Goal: Task Accomplishment & Management: Manage account settings

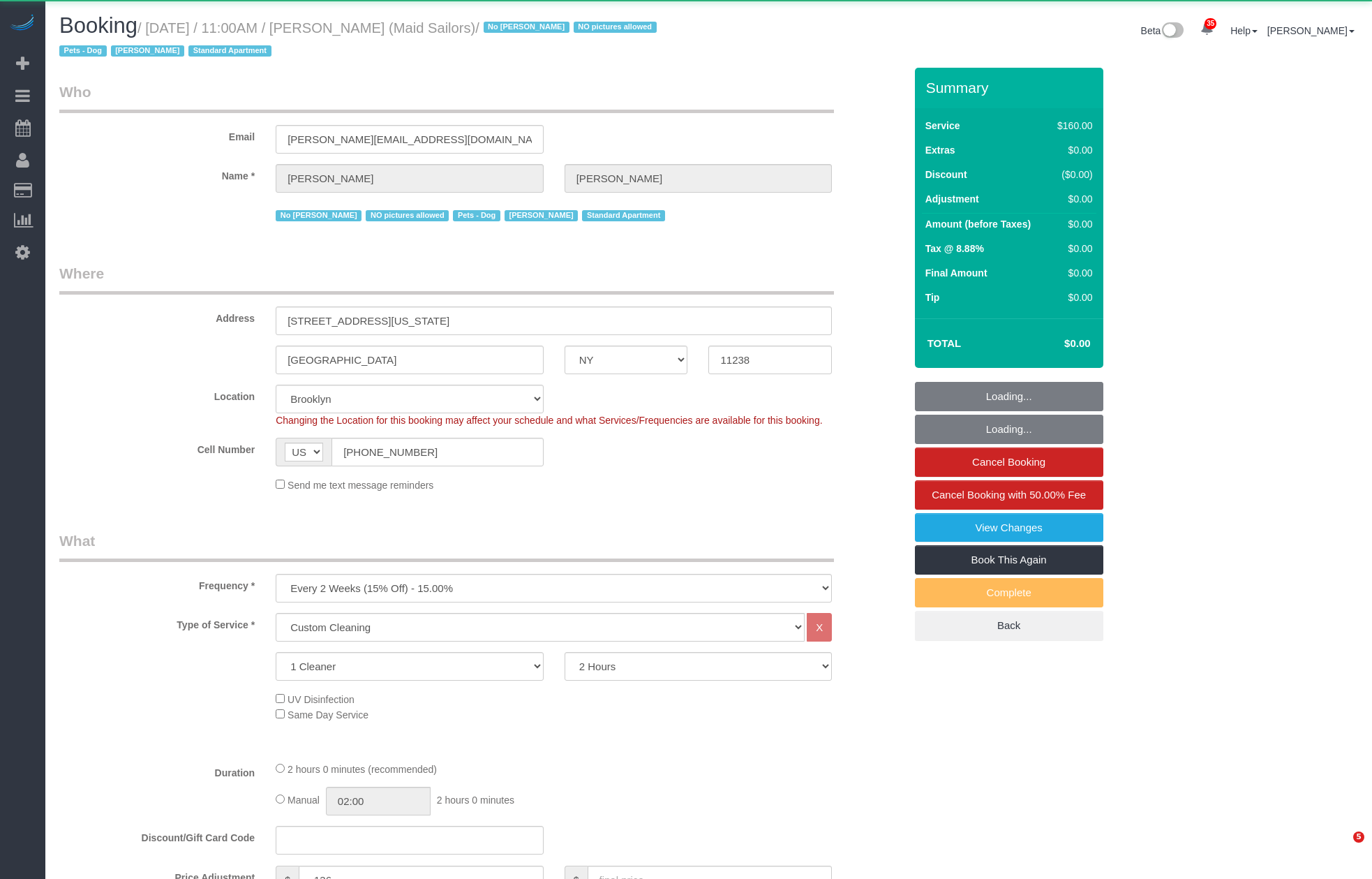
select select "NY"
select select "number:89"
select select "number:90"
select select "number:13"
select select "number:5"
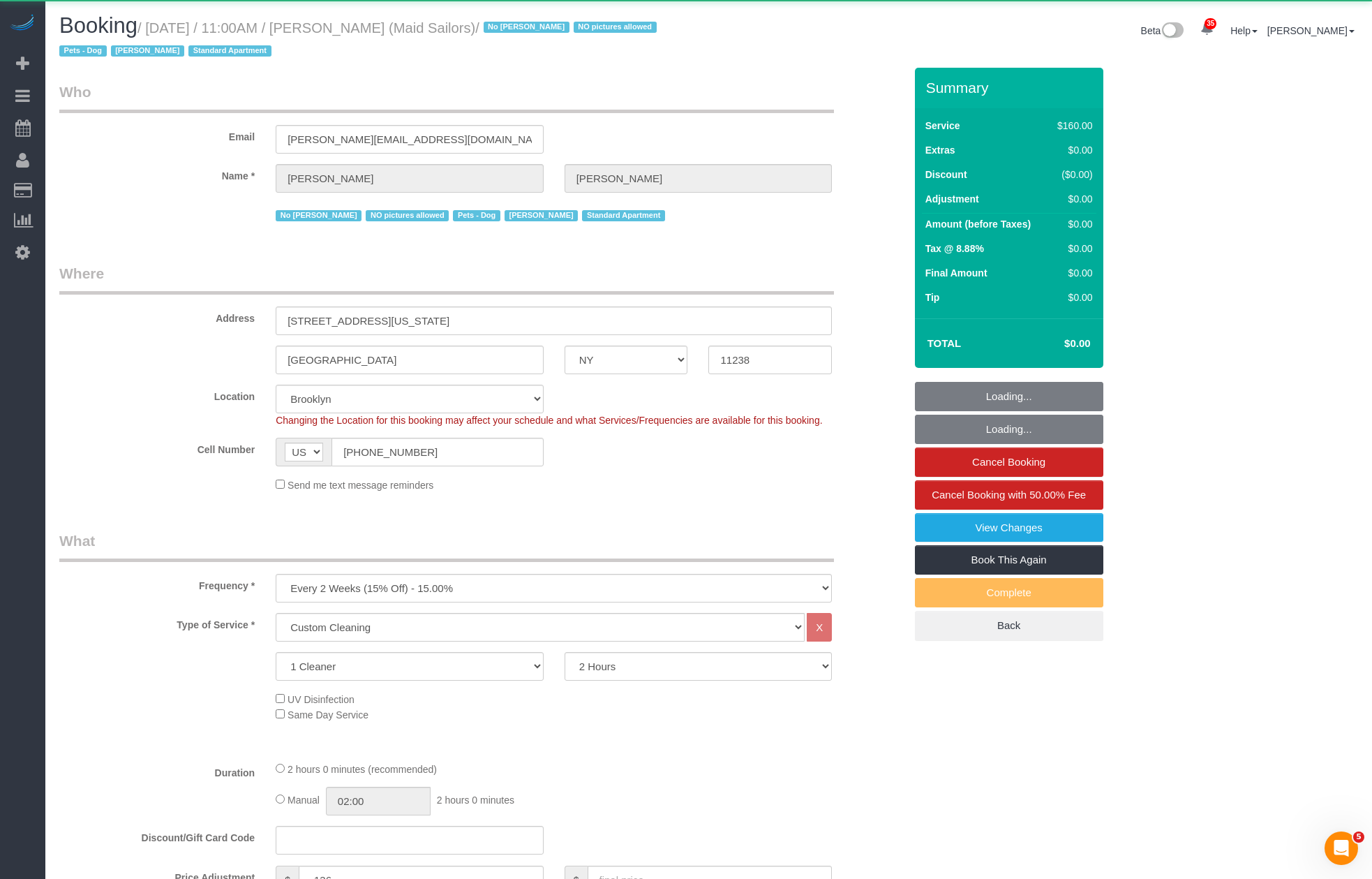
select select "string:stripe-pm_1HYyxo4VGloSiKo7NdbNV4bg"
select select "spot1"
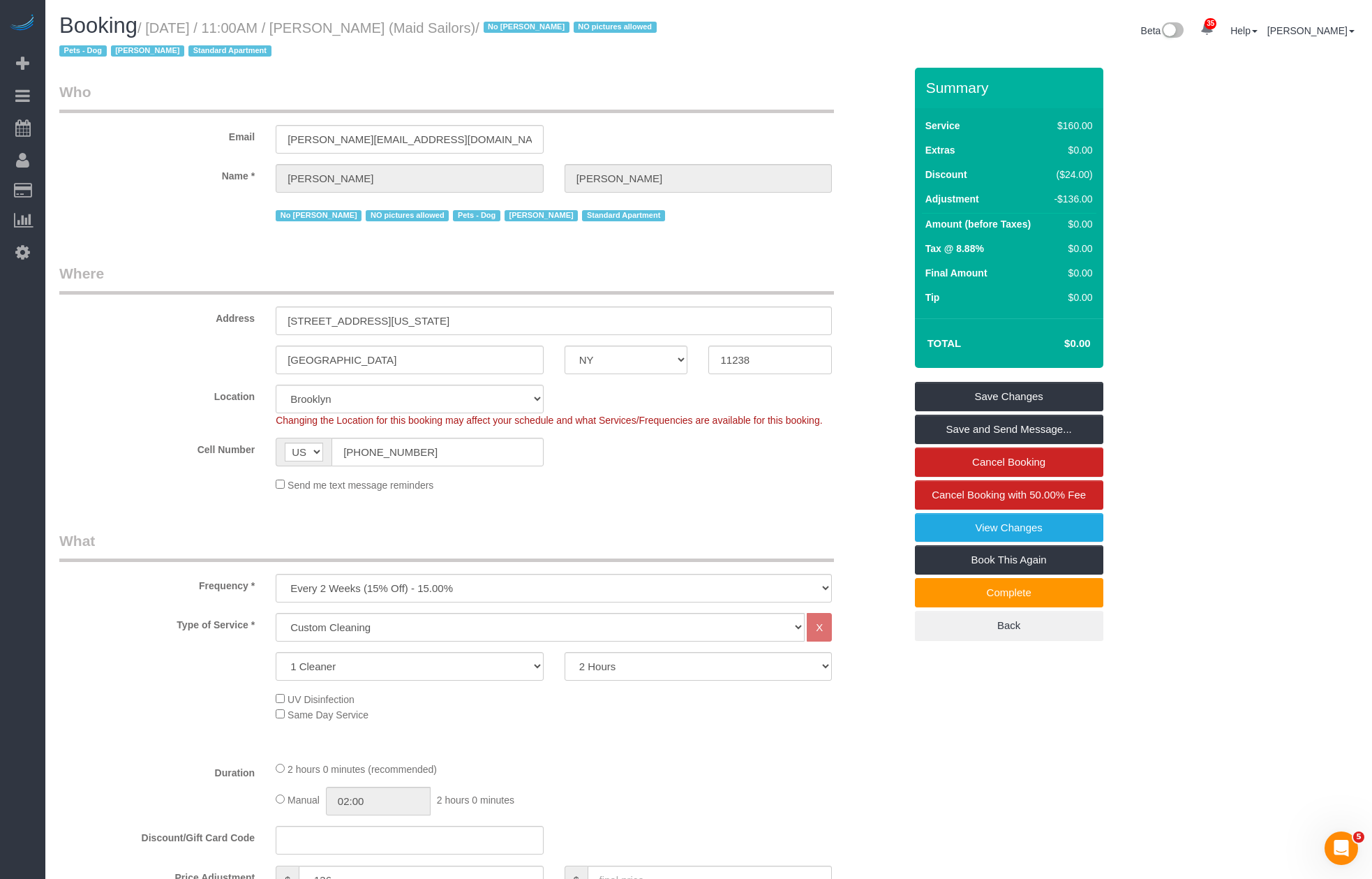
drag, startPoint x: 158, startPoint y: 27, endPoint x: 529, endPoint y: 31, distance: 371.0
click at [529, 31] on small "/ [DATE] / 11:00AM / [PERSON_NAME] (Maid Sailors) / No [PERSON_NAME] NO picture…" at bounding box center [360, 40] width 602 height 39
copy small "[DATE] / 11:00AM / [PERSON_NAME] (Maid Sailors)"
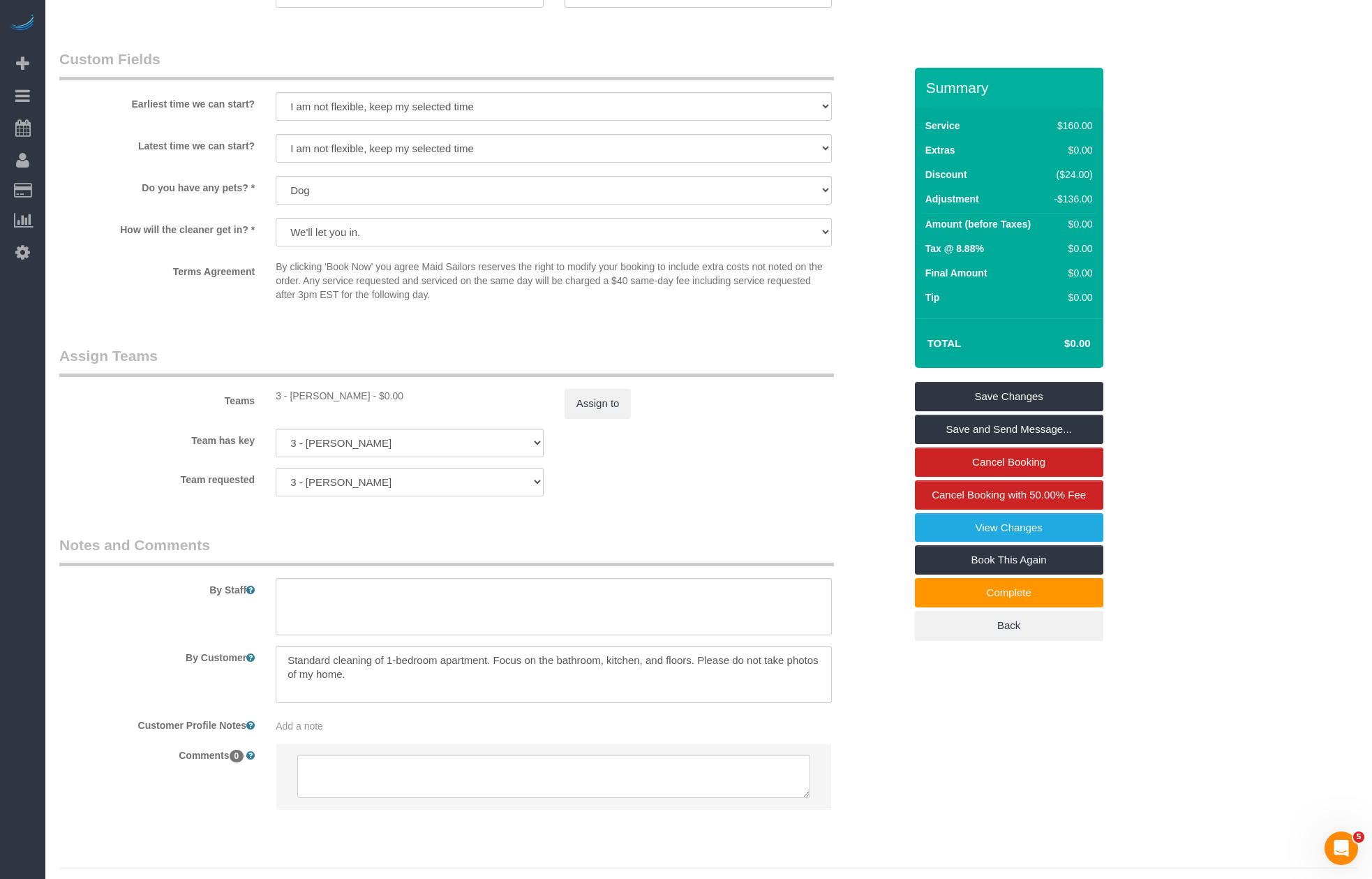
scroll to position [1283, 0]
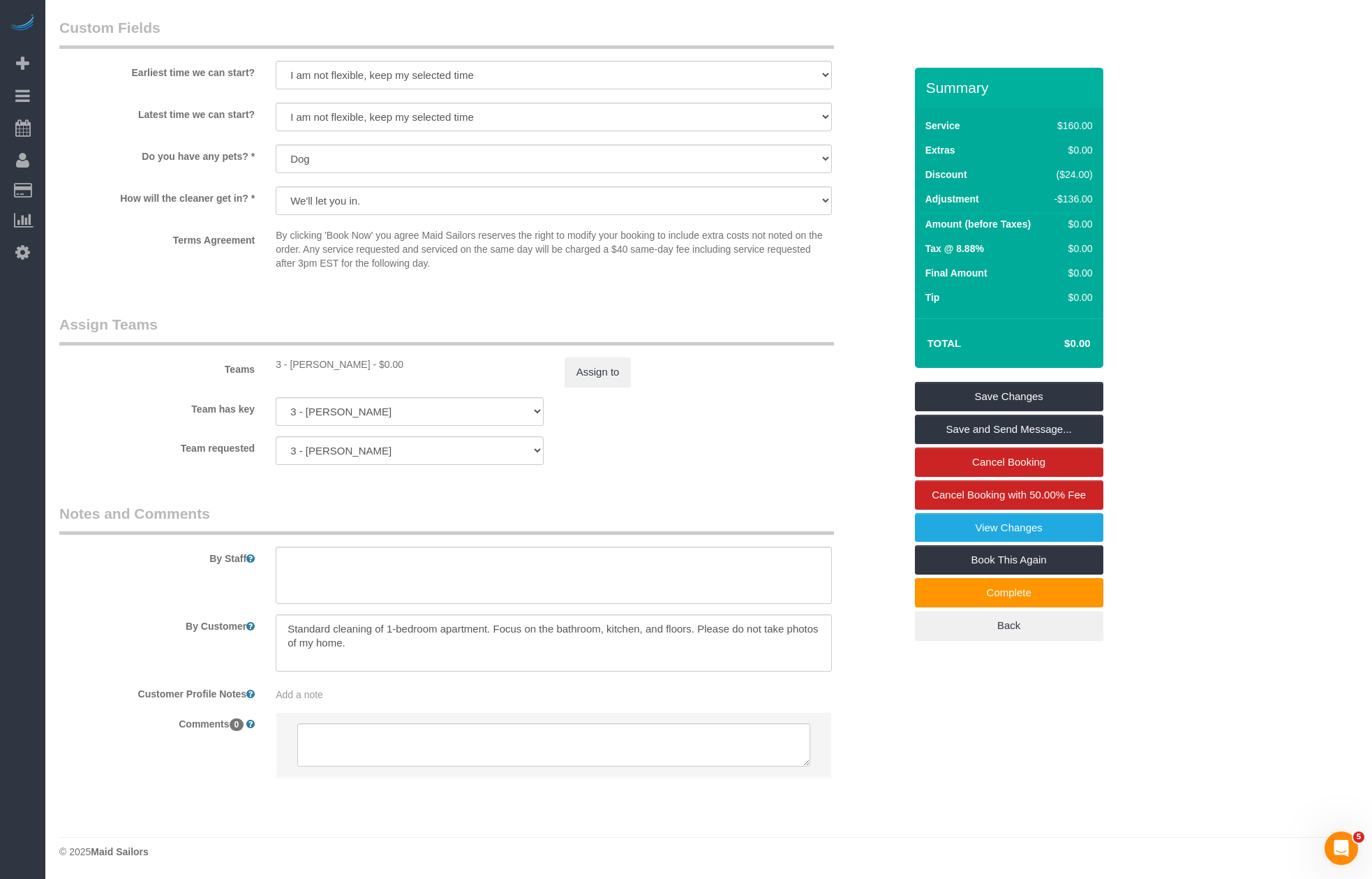
drag, startPoint x: 355, startPoint y: 365, endPoint x: 289, endPoint y: 365, distance: 66.0
click at [289, 365] on div "3 - [PERSON_NAME] - $0.00" at bounding box center [409, 365] width 268 height 14
copy div "[PERSON_NAME]"
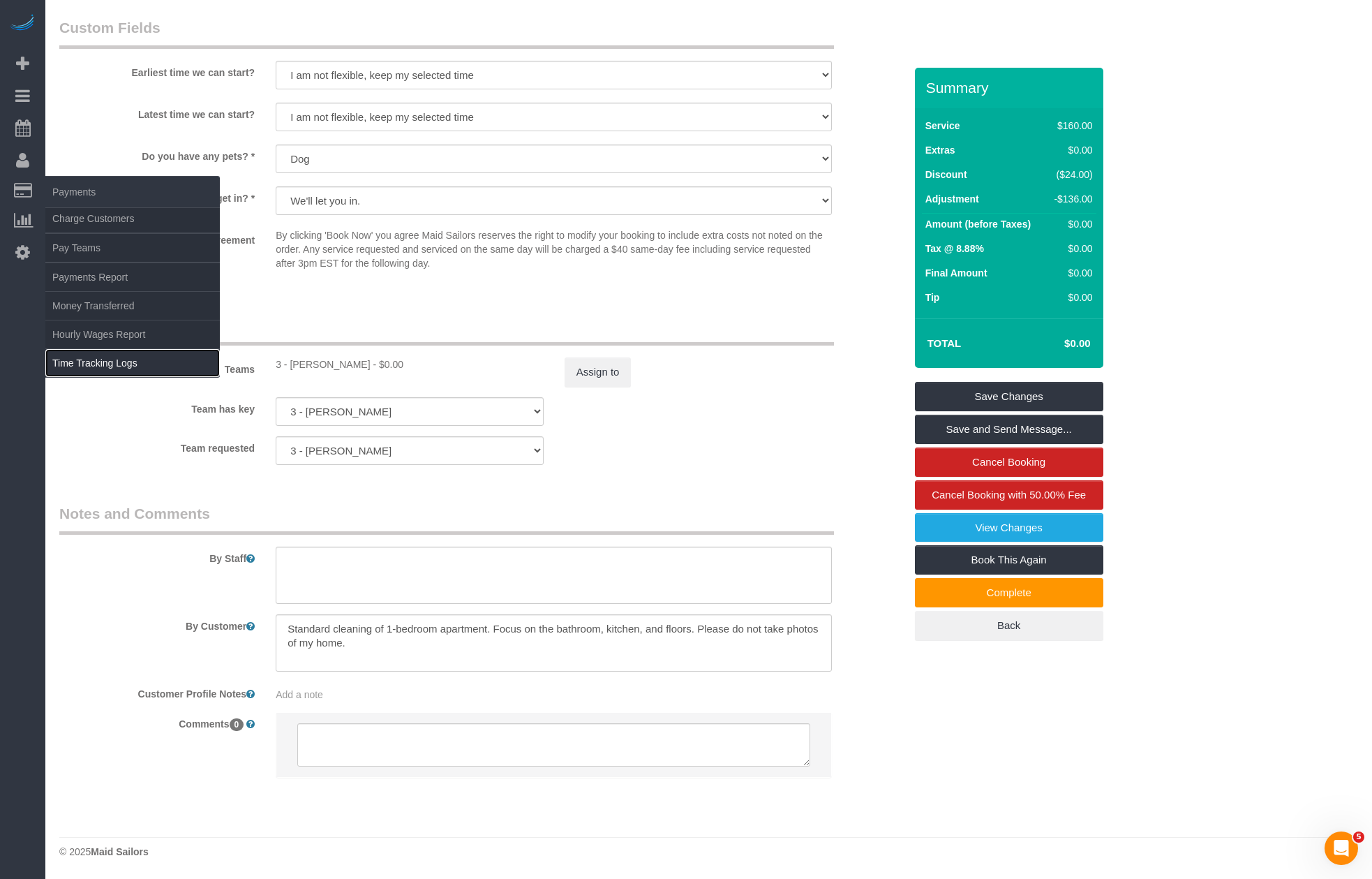
click at [76, 354] on link "Time Tracking Logs" at bounding box center [133, 363] width 175 height 28
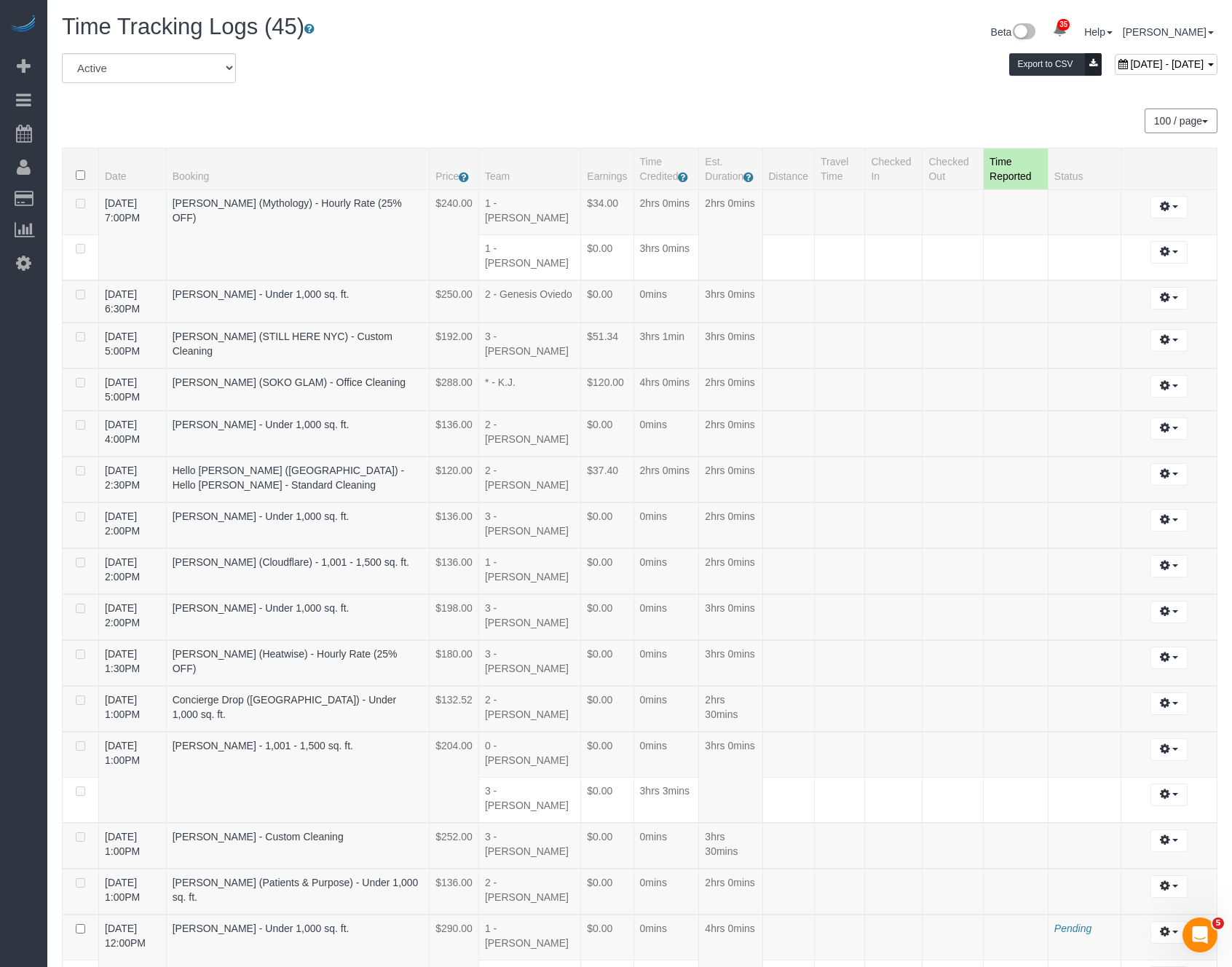
click at [745, 66] on div "[DATE] - [DATE] Export to CSV" at bounding box center [835, 68] width 785 height 29
click at [392, 86] on div "All Active Archived [DATE] - [DATE] Export to CSV" at bounding box center [640, 73] width 1177 height 41
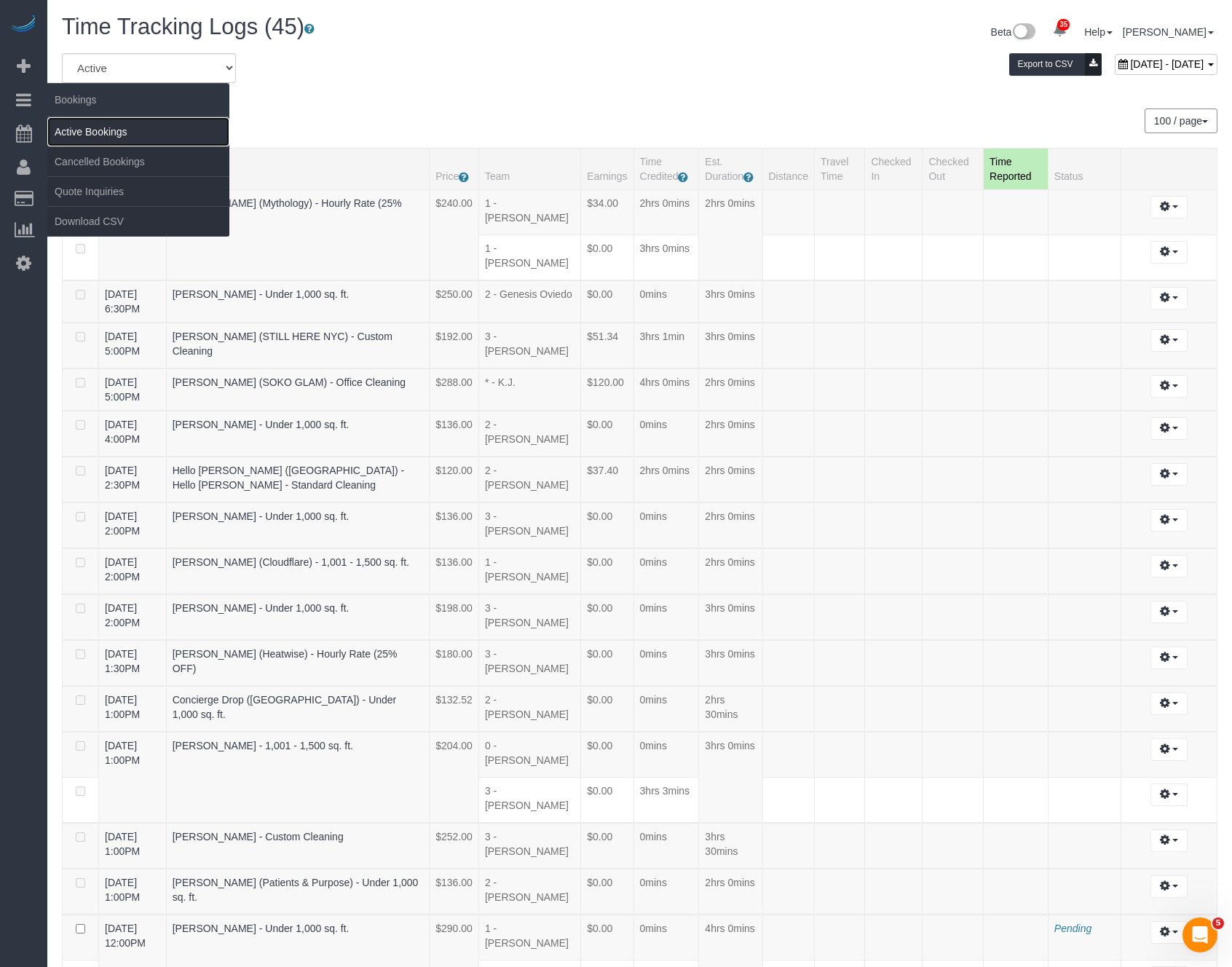
click at [69, 123] on link "Active Bookings" at bounding box center [138, 132] width 182 height 29
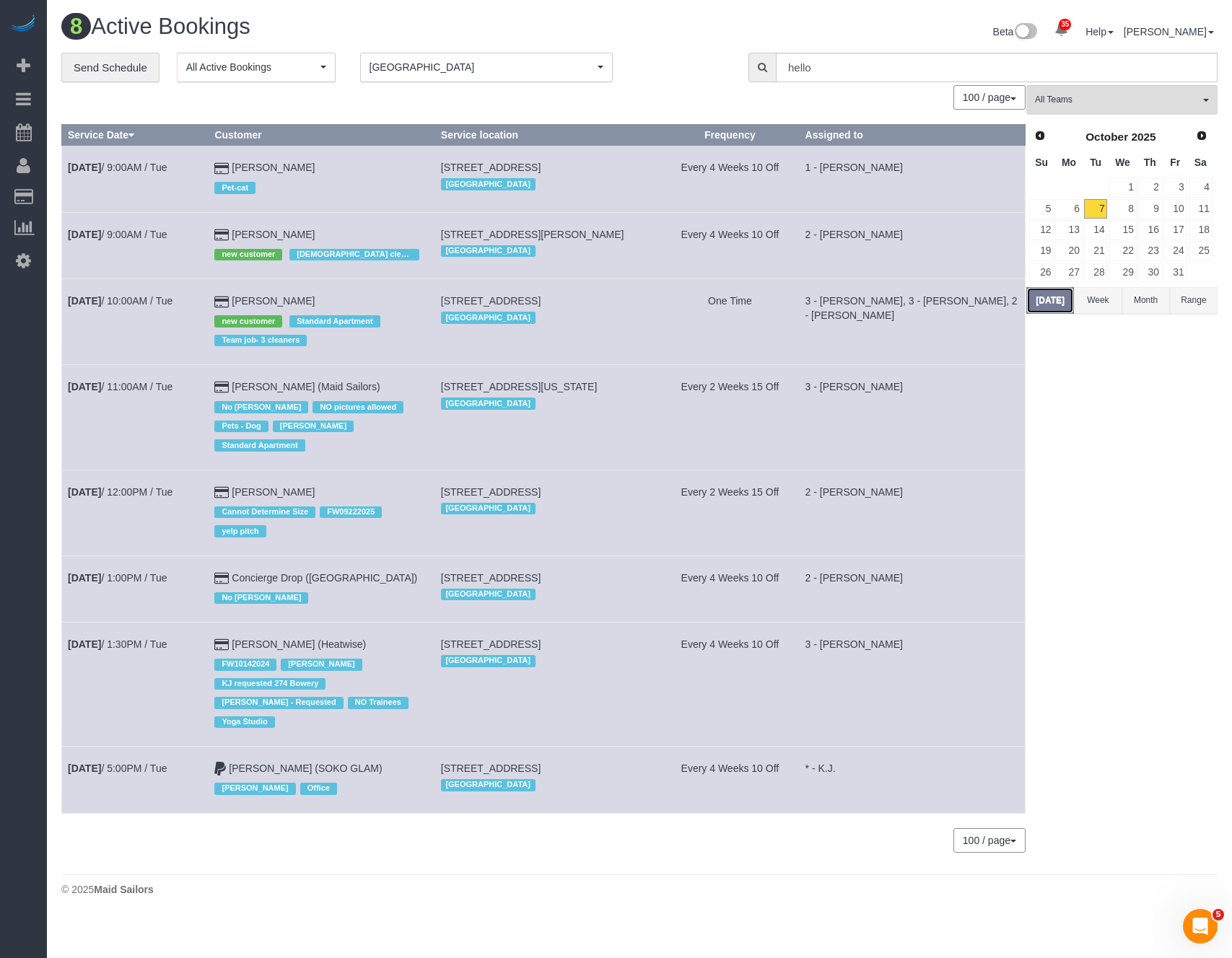
click at [1055, 310] on button "[DATE]" at bounding box center [1050, 300] width 48 height 27
click at [1054, 304] on button "[DATE]" at bounding box center [1050, 300] width 48 height 27
click at [1017, 74] on input "text" at bounding box center [996, 67] width 442 height 30
click at [490, 77] on button "Brooklyn [GEOGRAPHIC_DATA]" at bounding box center [486, 67] width 253 height 30
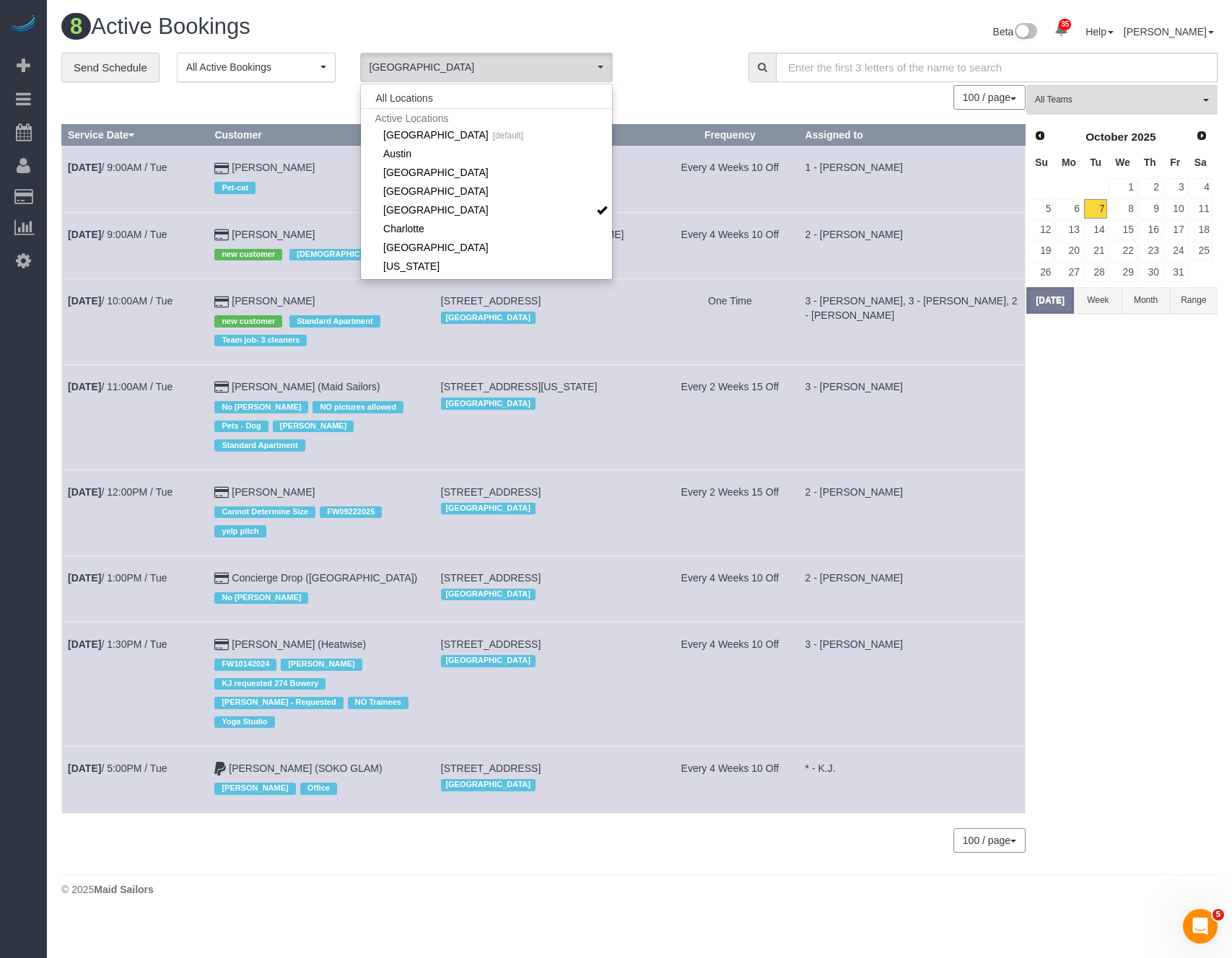
click at [450, 111] on span "Active Locations" at bounding box center [486, 118] width 251 height 19
click at [415, 96] on button "All Locations" at bounding box center [404, 98] width 87 height 20
click at [962, 70] on input "text" at bounding box center [996, 67] width 442 height 30
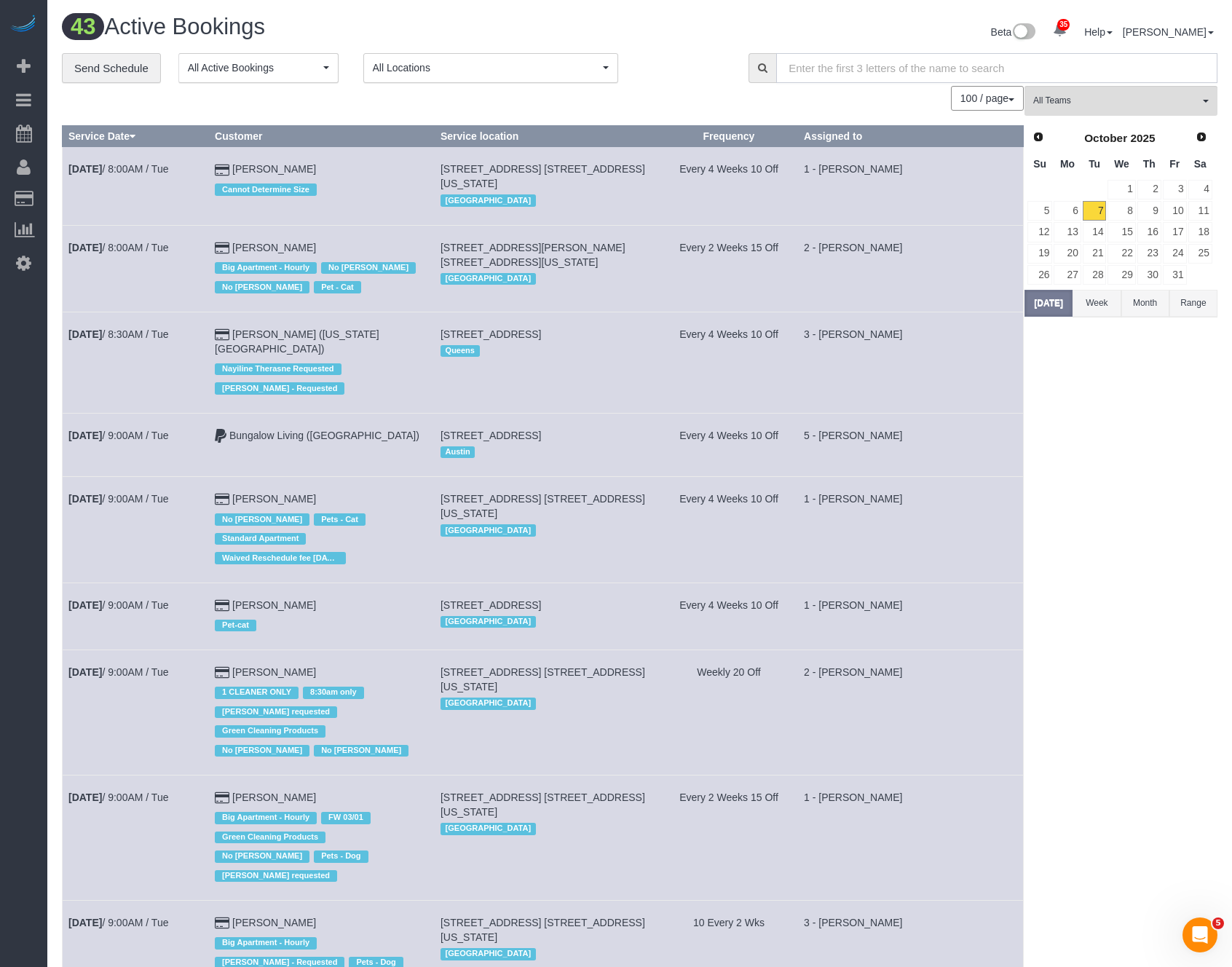
click at [970, 71] on input "text" at bounding box center [997, 68] width 441 height 30
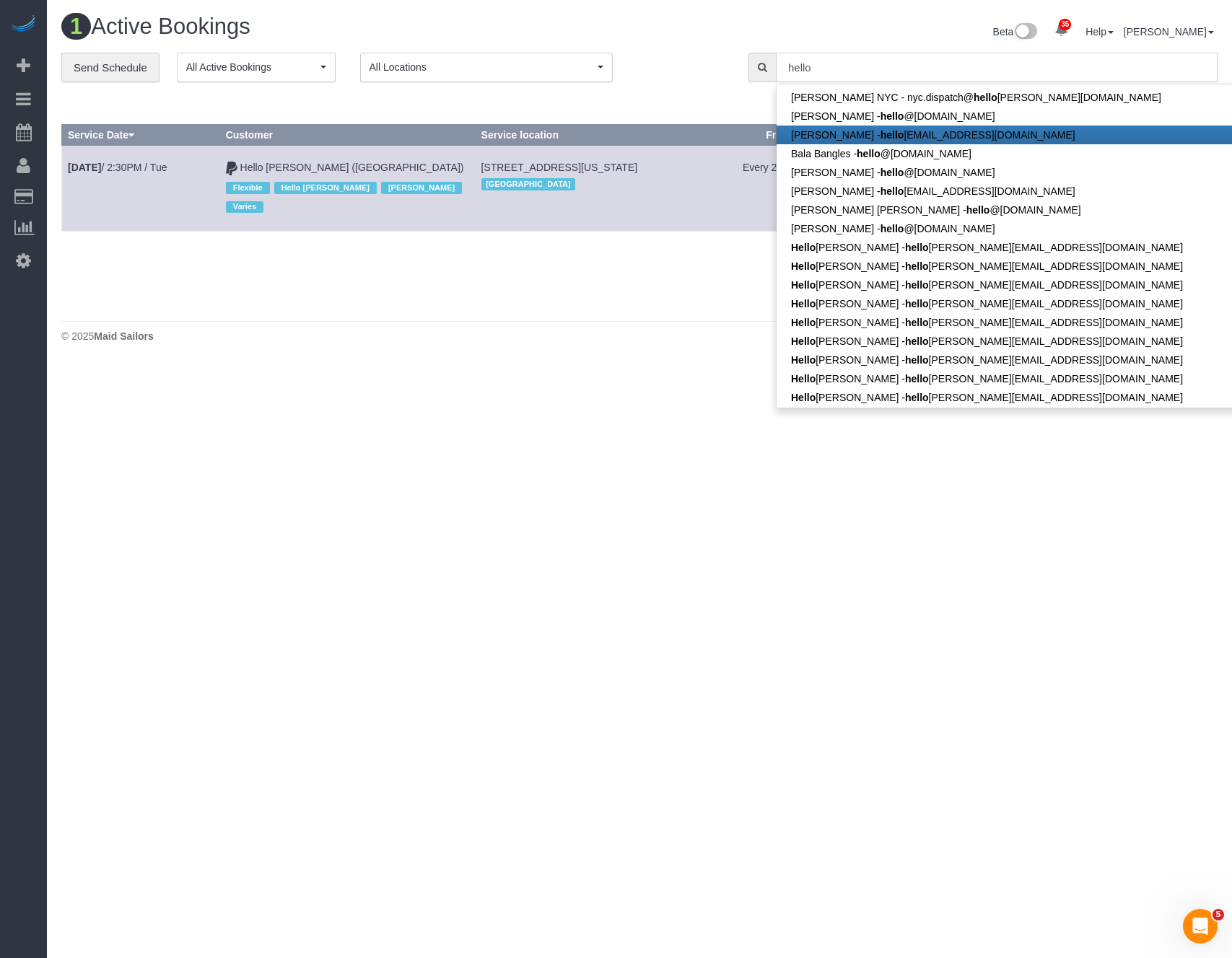
type input "hello"
click at [530, 275] on div "0 Bookings found. We couldn't find any bookings that matched your search. Creat…" at bounding box center [543, 199] width 965 height 228
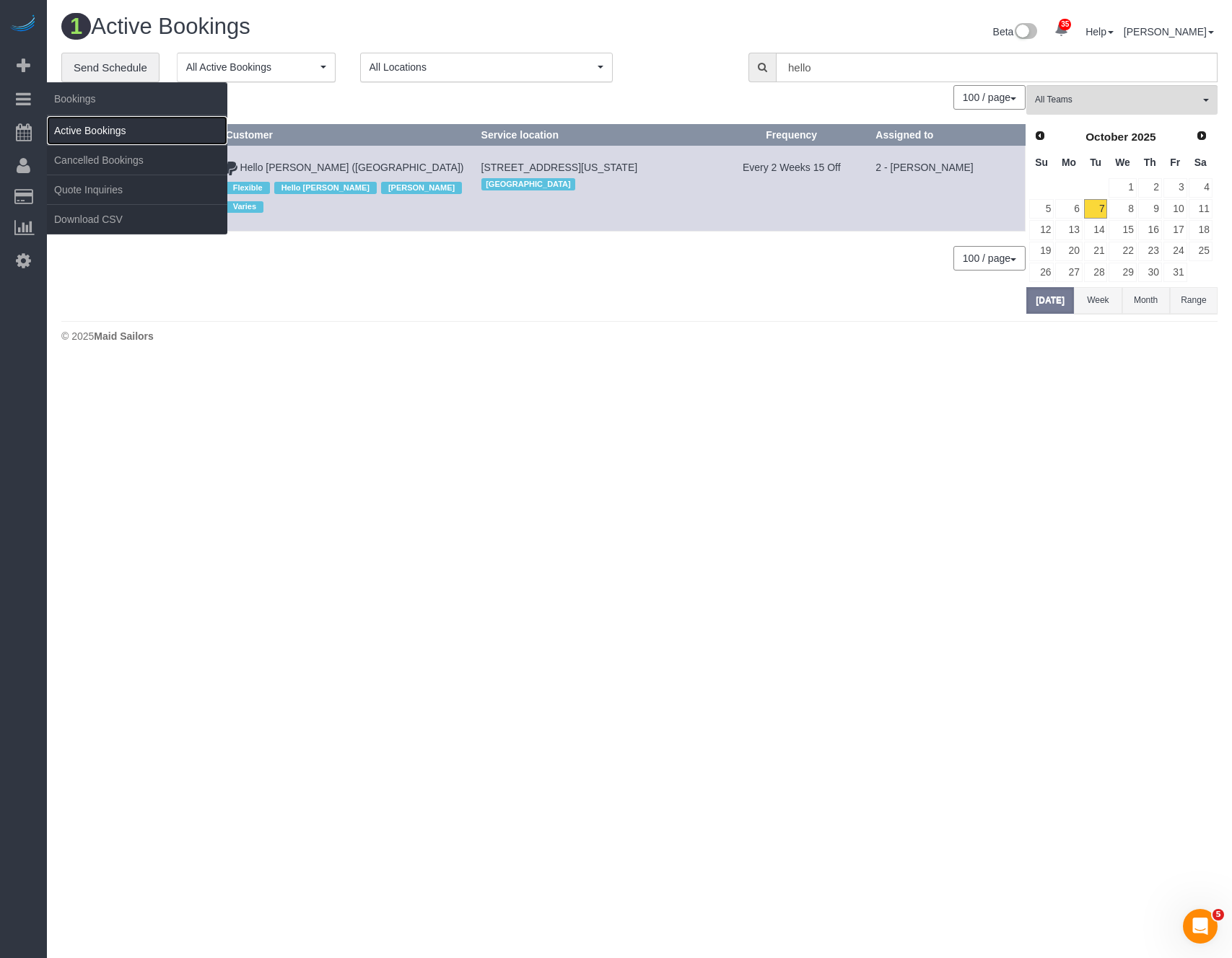
click at [94, 129] on link "Active Bookings" at bounding box center [137, 131] width 181 height 29
click at [111, 133] on link "Active Bookings" at bounding box center [137, 131] width 181 height 29
click at [111, 133] on body "35 Beta Your Notifications You have 0 alerts × You have 5 to charge for [DATE] …" at bounding box center [616, 479] width 1232 height 958
